Goal: Navigation & Orientation: Find specific page/section

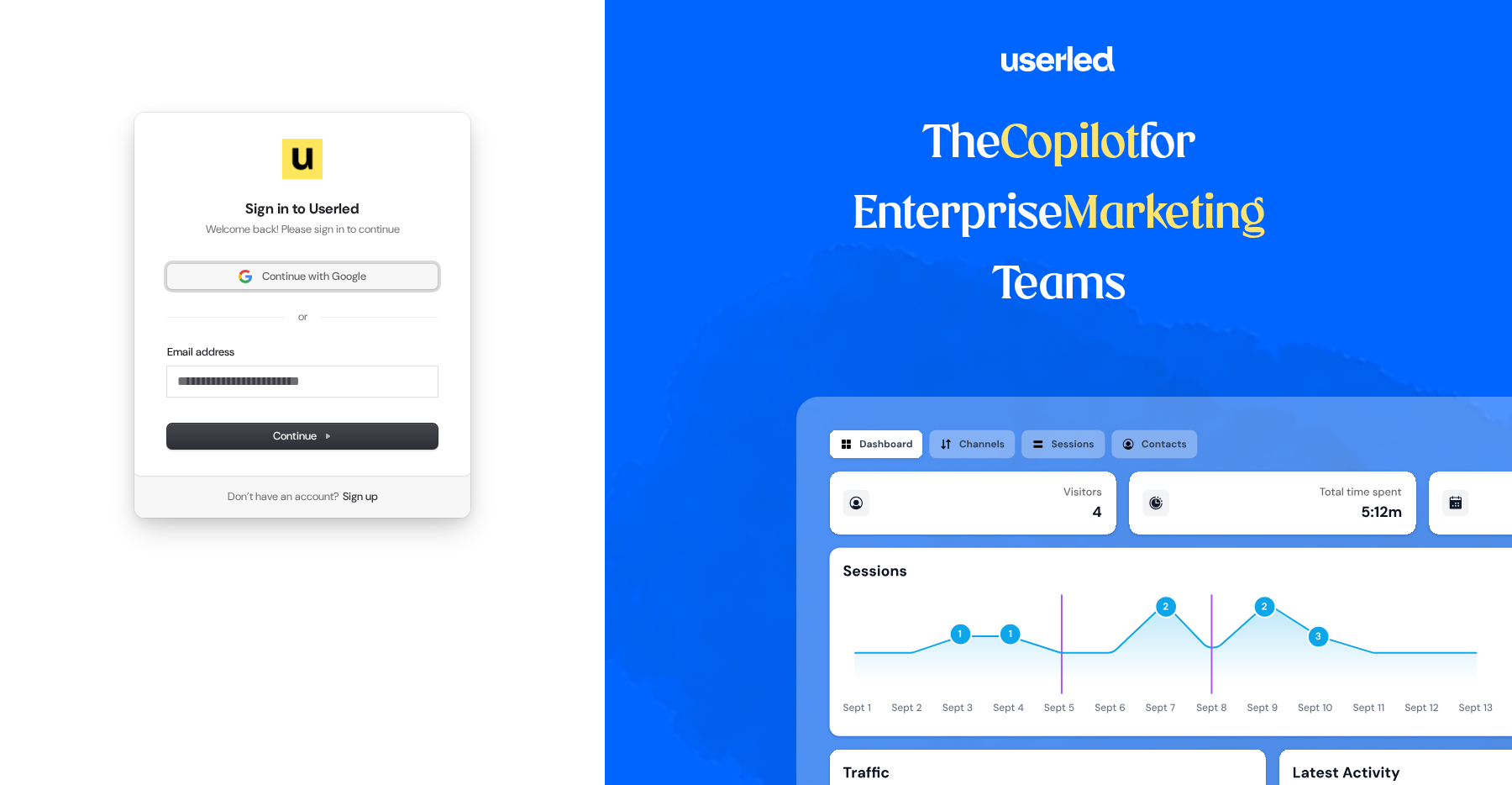
click at [289, 280] on span "Continue with Google" at bounding box center [315, 277] width 105 height 15
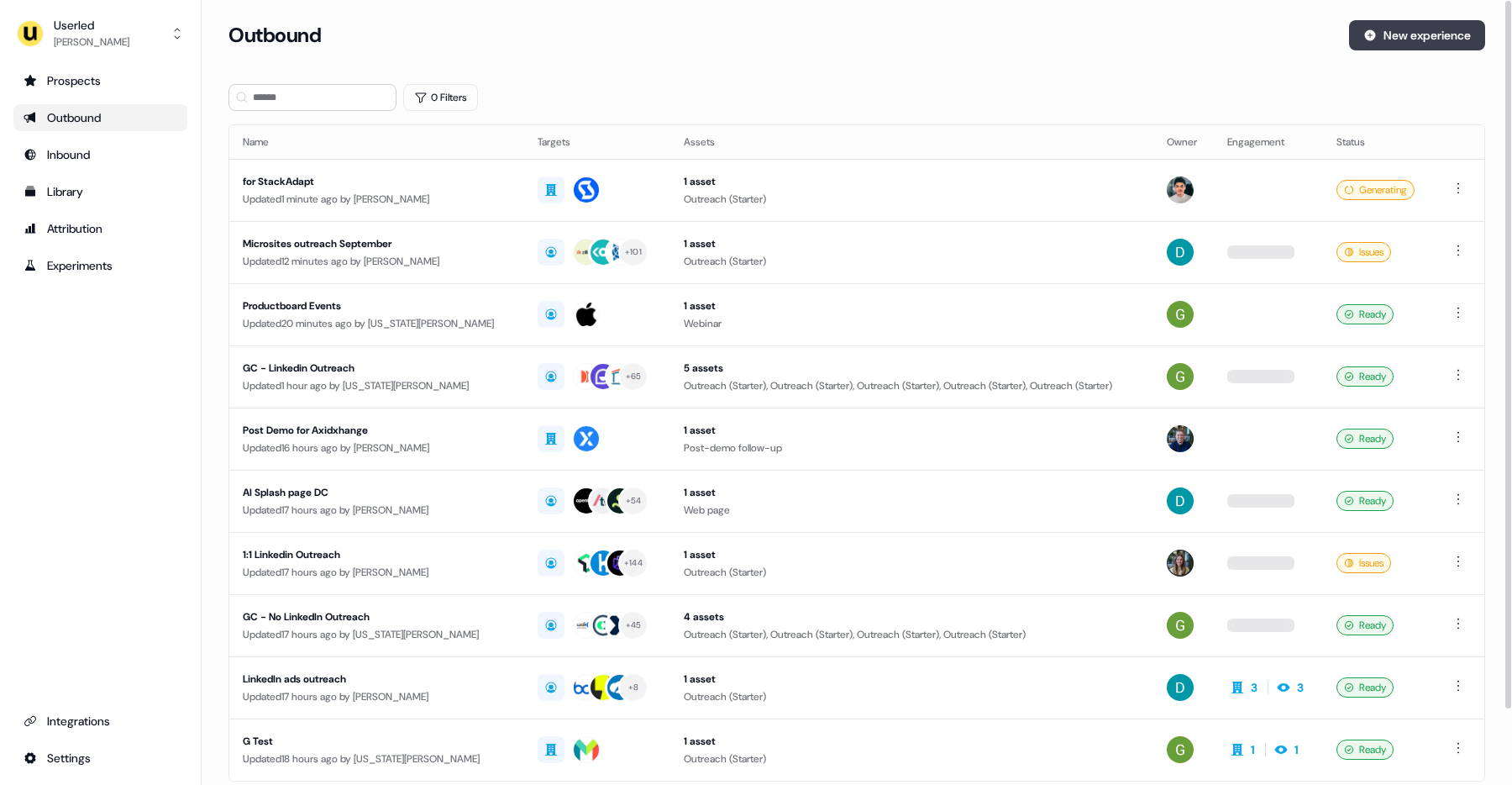
click at [1386, 30] on button "New experience" at bounding box center [1416, 35] width 136 height 30
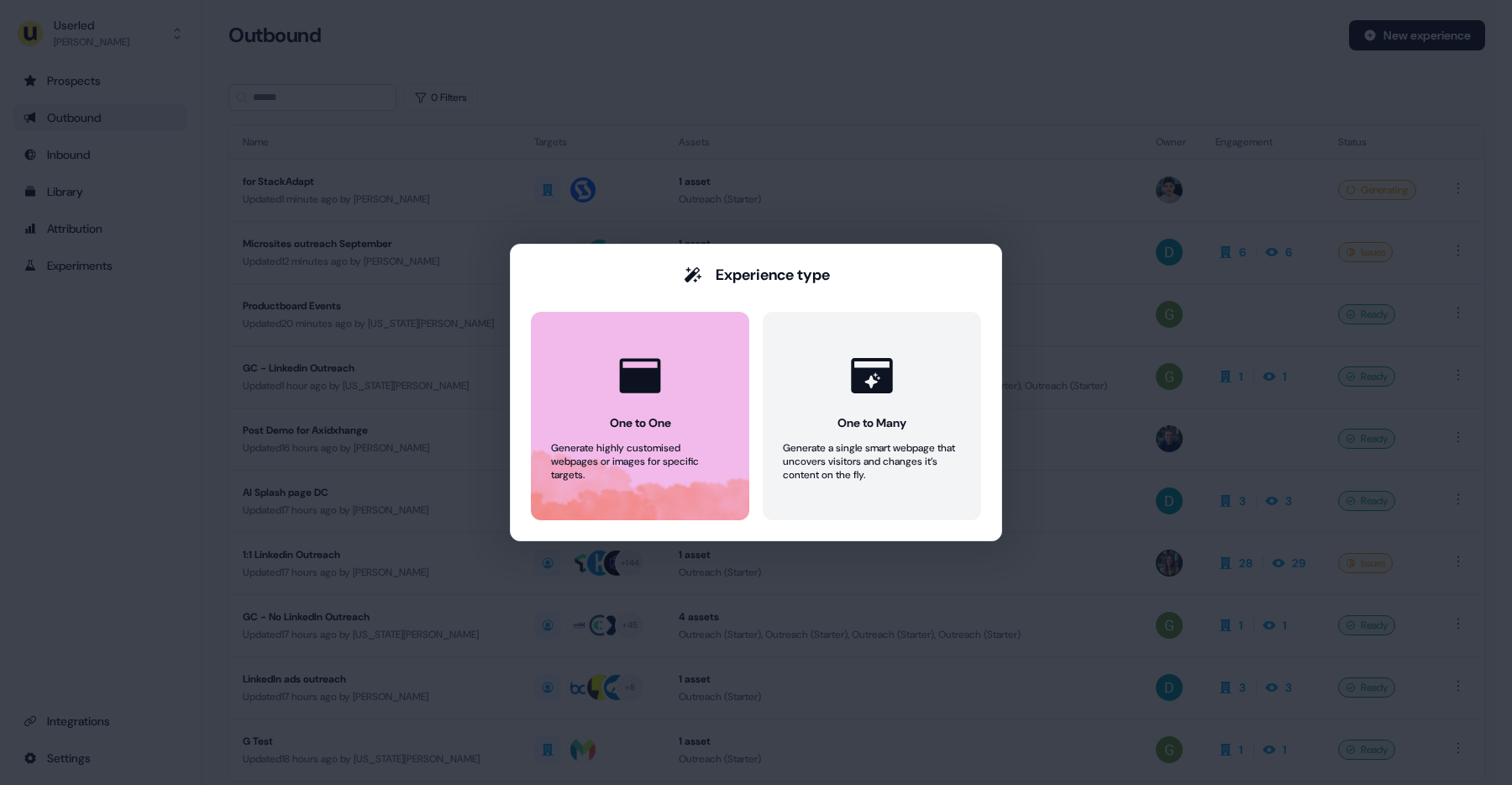
click at [597, 432] on button "One to One Generate highly customised webpages or images for specific targets." at bounding box center [640, 416] width 219 height 208
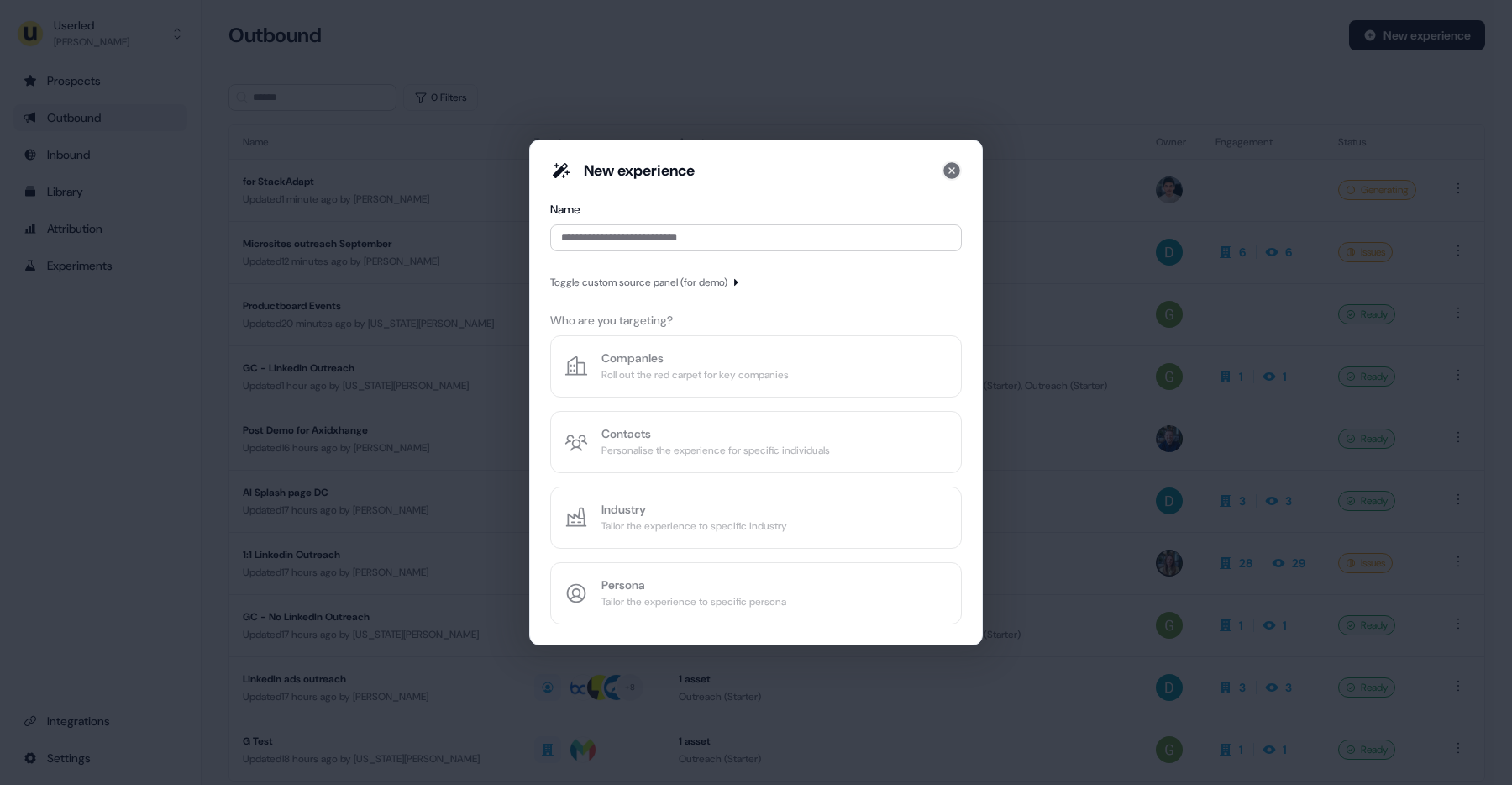
click at [947, 169] on icon at bounding box center [952, 170] width 17 height 17
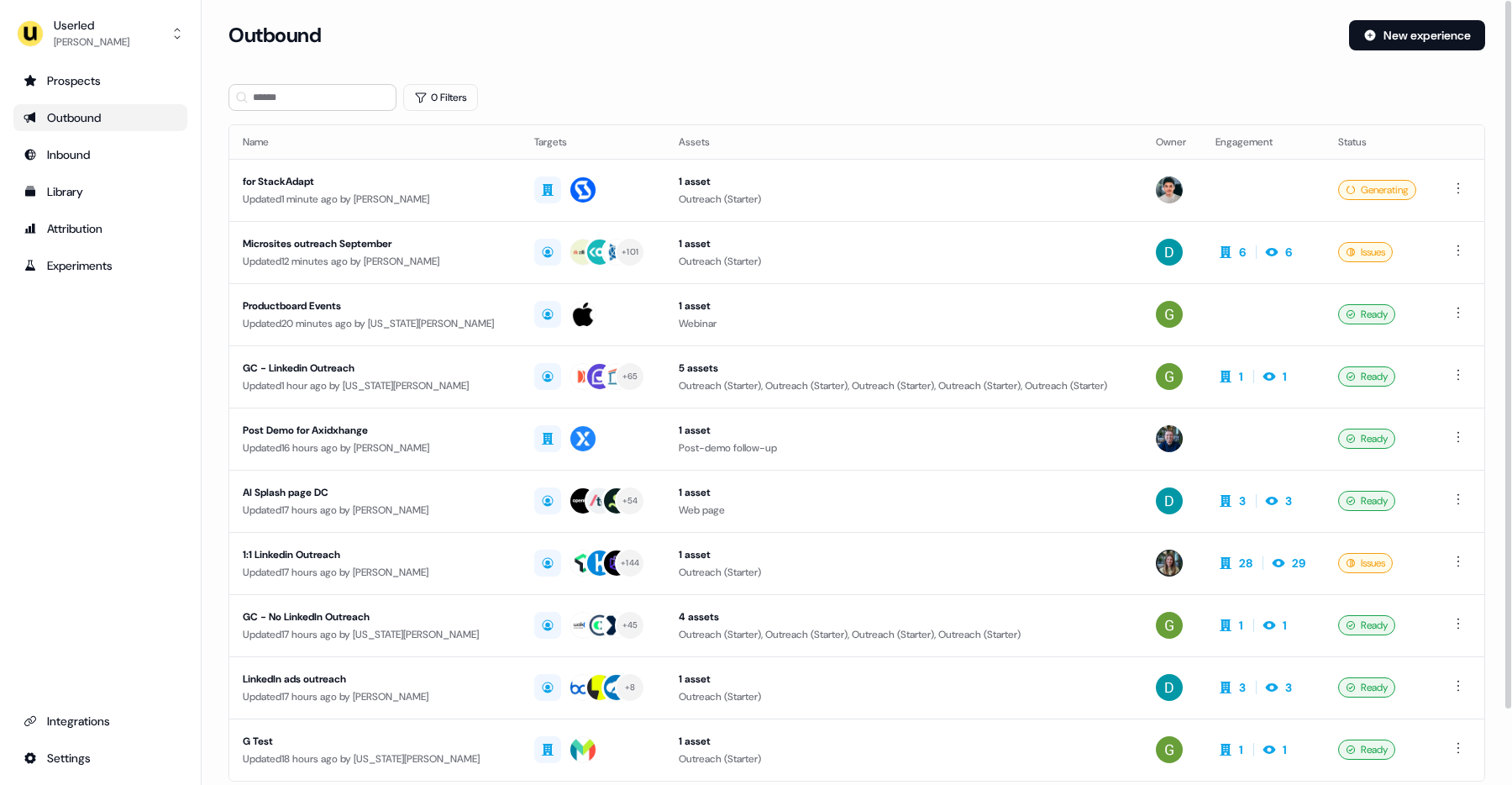
click at [647, 69] on div "Outbound New experience" at bounding box center [856, 45] width 1256 height 50
